Goal: Information Seeking & Learning: Understand process/instructions

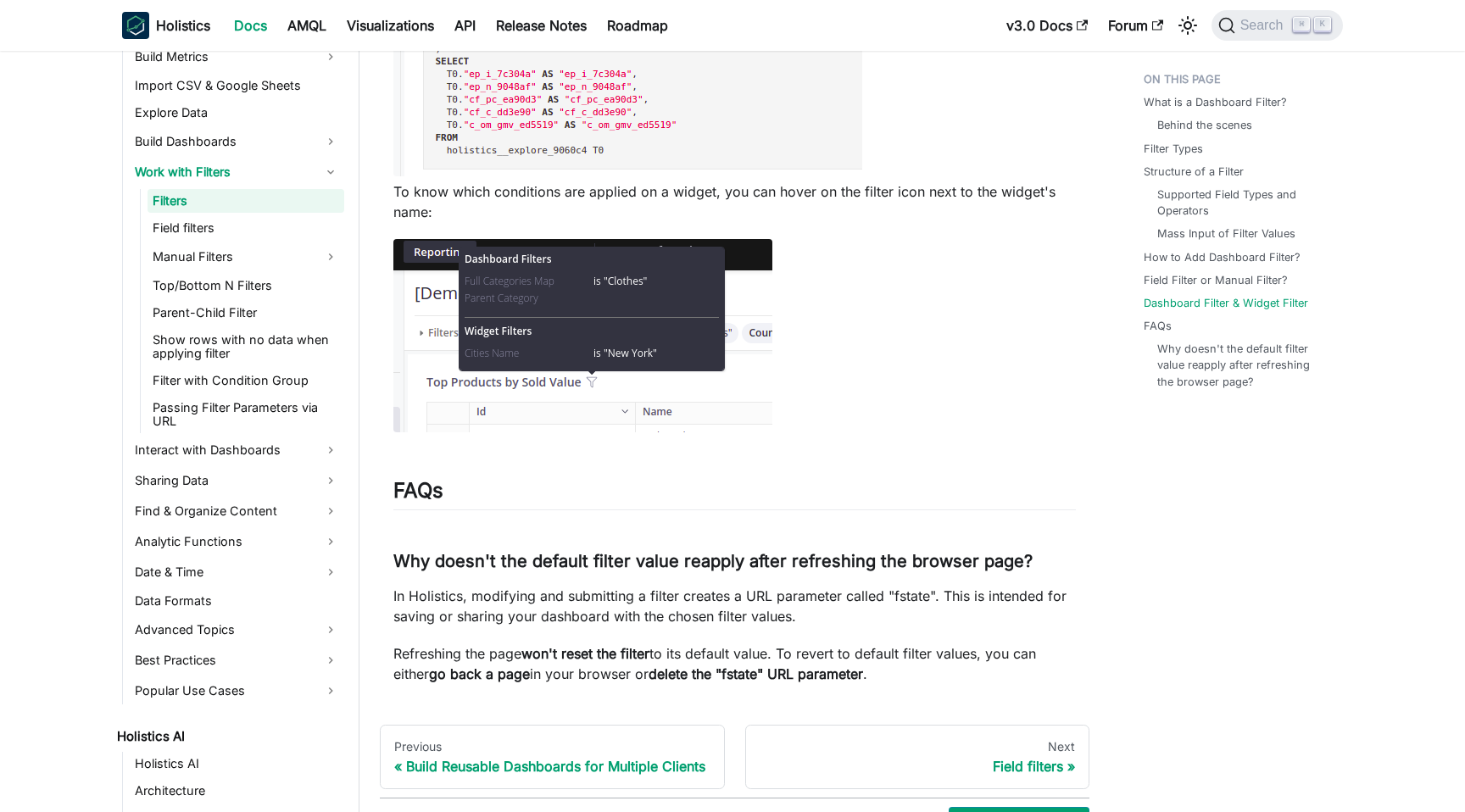
scroll to position [6671, 0]
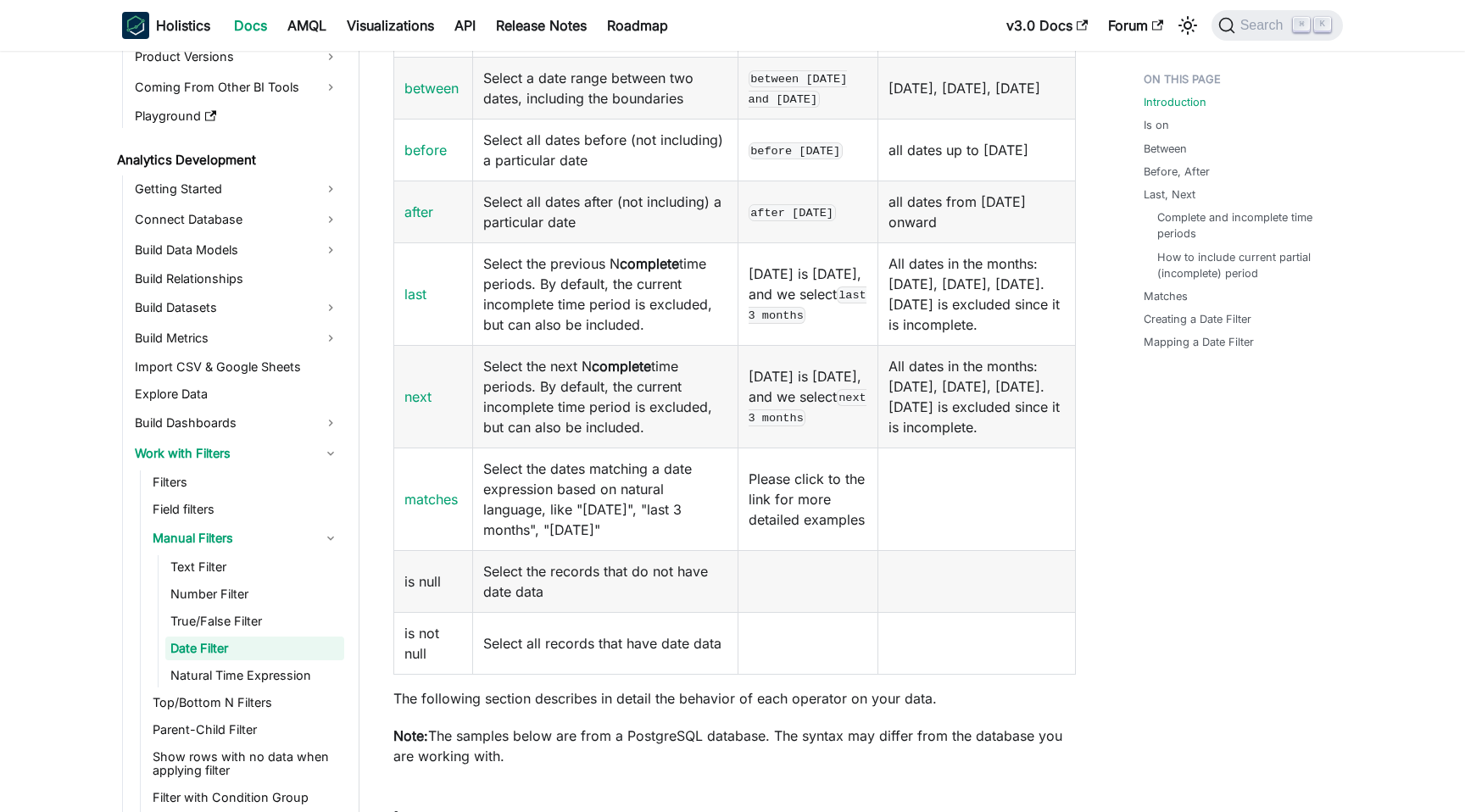
scroll to position [640, 0]
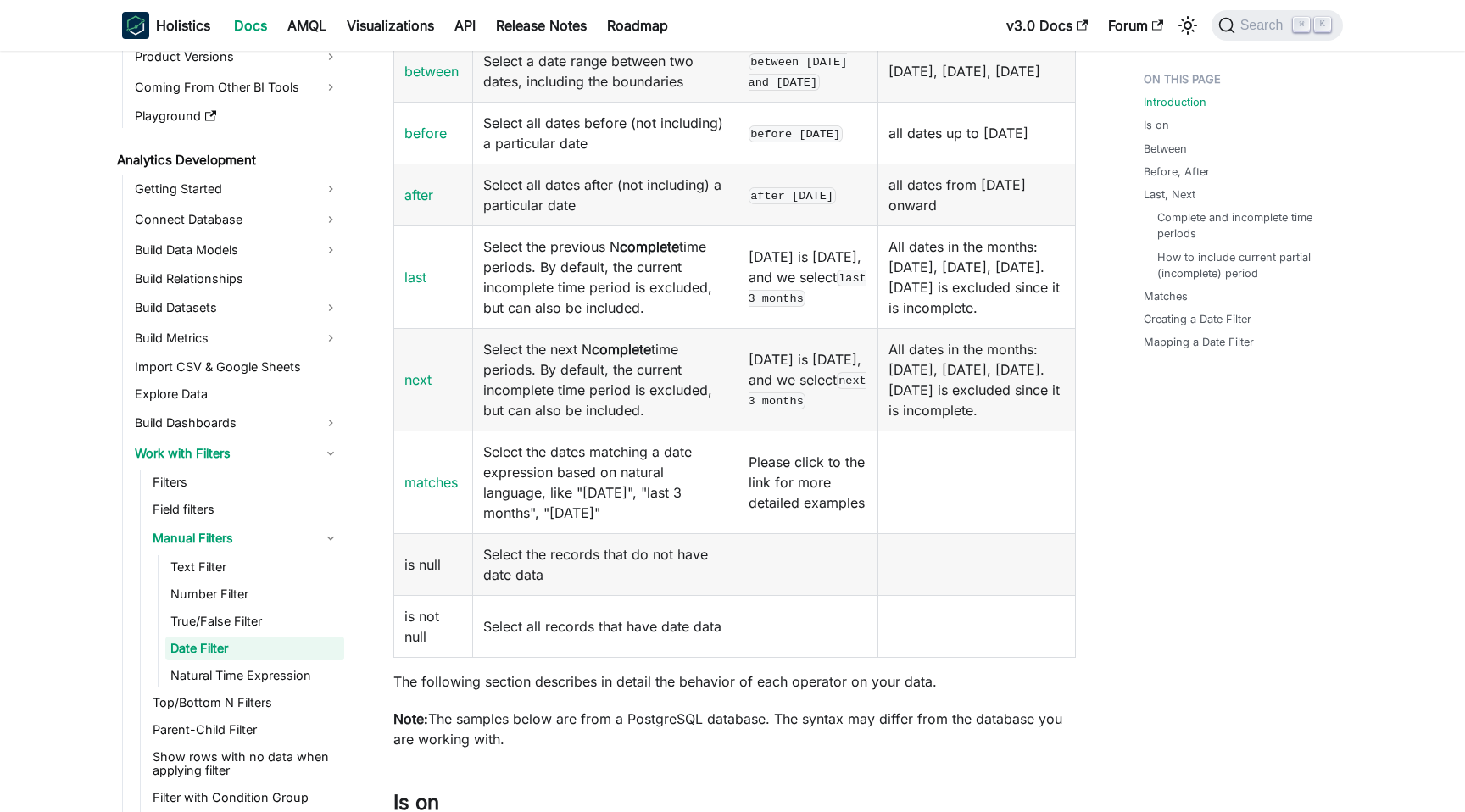
drag, startPoint x: 486, startPoint y: 289, endPoint x: 689, endPoint y: 366, distance: 217.1
click at [689, 328] on td "Select the previous N complete time periods. By default, the current incomplete…" at bounding box center [605, 276] width 265 height 103
click at [654, 328] on td "Select the previous N complete time periods. By default, the current incomplete…" at bounding box center [605, 276] width 265 height 103
click at [417, 286] on link "last" at bounding box center [415, 277] width 22 height 17
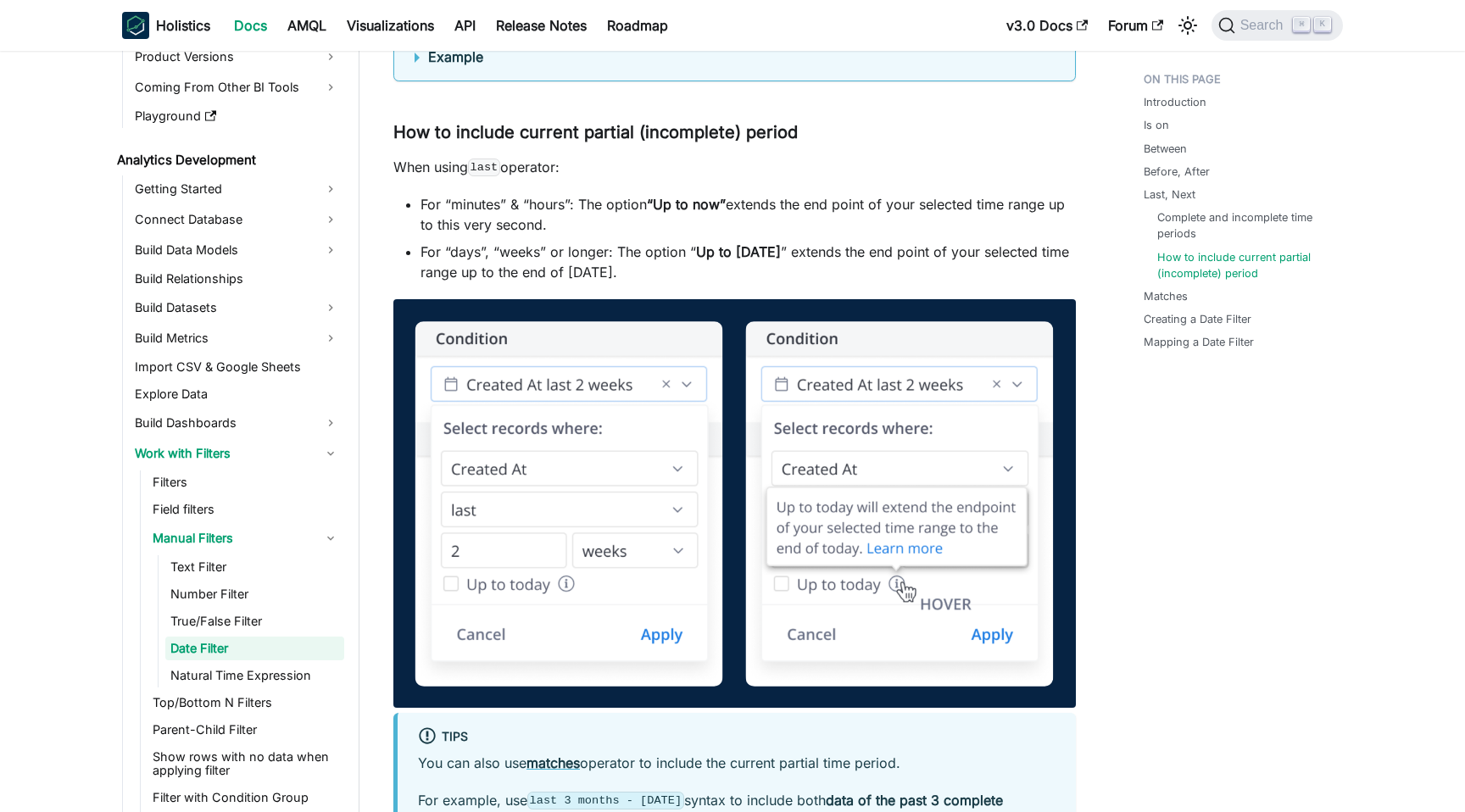
scroll to position [2703, 0]
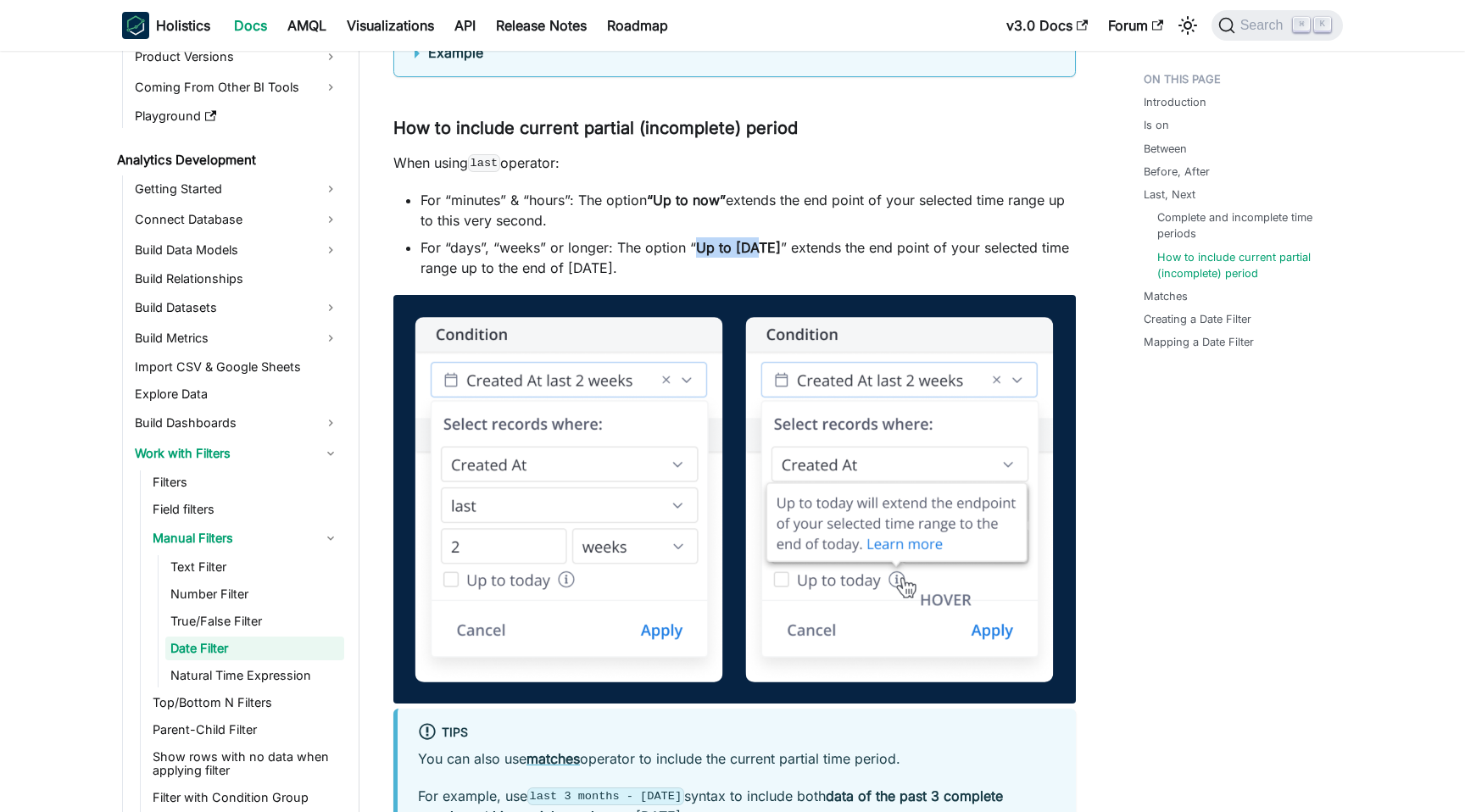
drag, startPoint x: 696, startPoint y: 309, endPoint x: 754, endPoint y: 306, distance: 58.1
click at [754, 256] on strong "Up to [DATE]" at bounding box center [739, 248] width 85 height 17
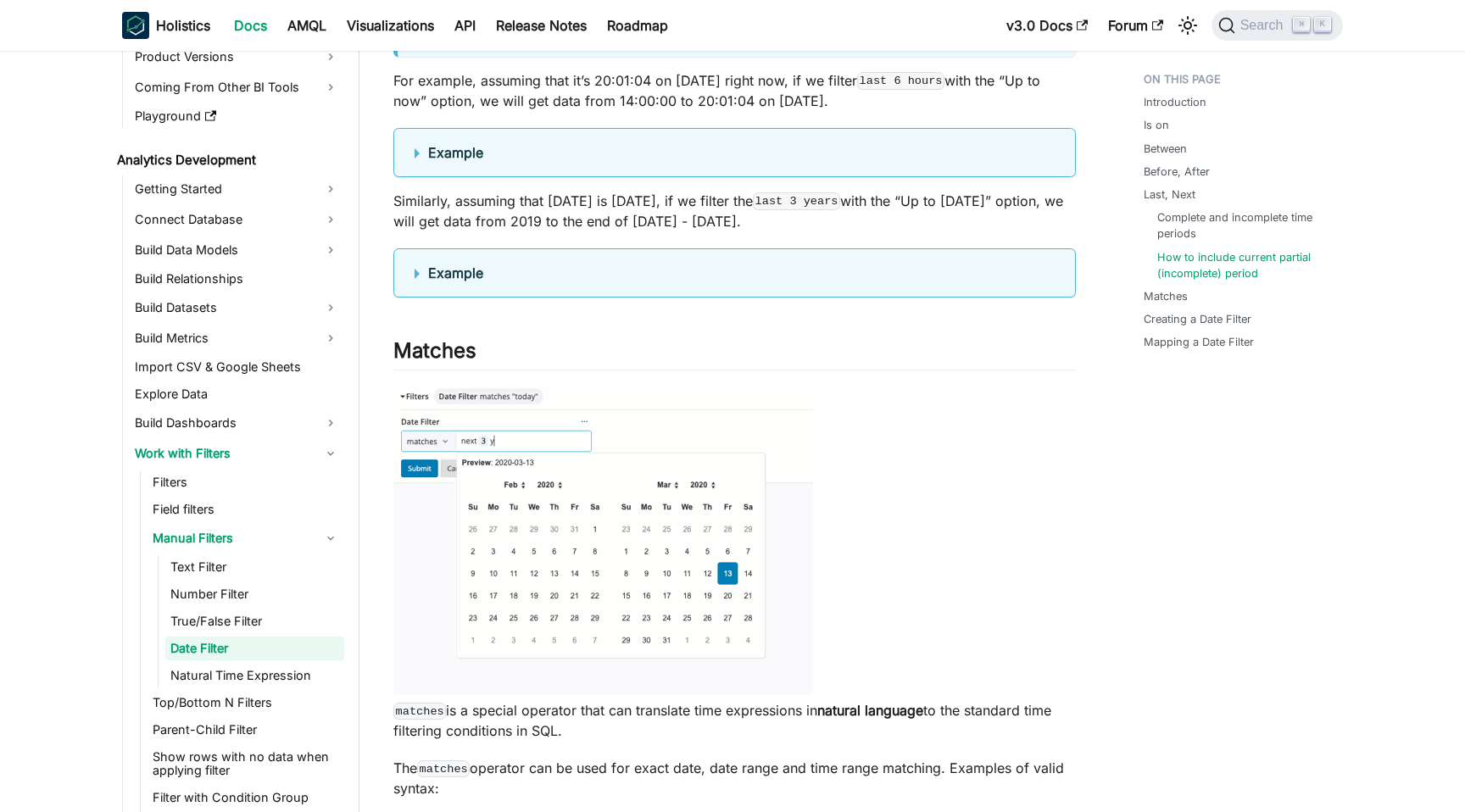
scroll to position [3631, 0]
